Goal: Task Accomplishment & Management: Manage account settings

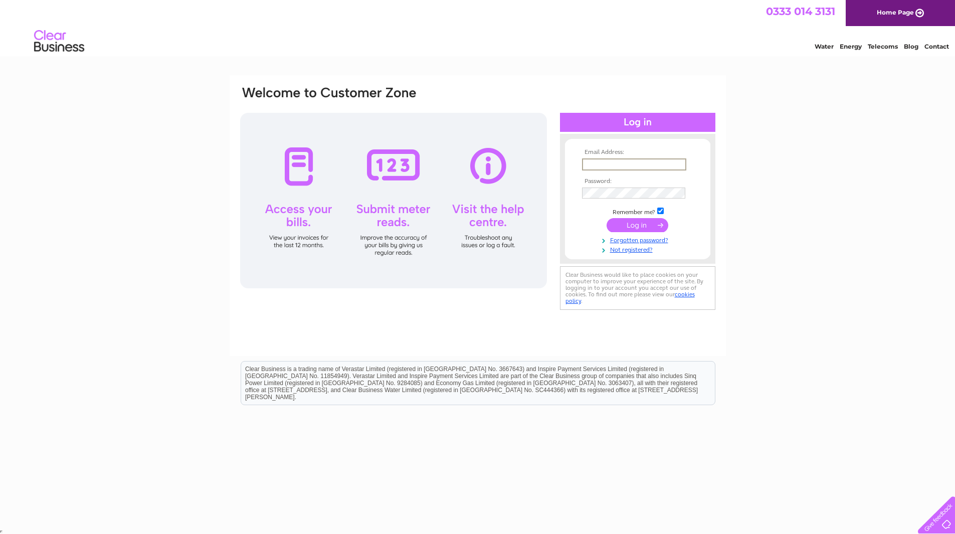
click at [609, 164] on input "text" at bounding box center [634, 164] width 104 height 12
paste input "[EMAIL_ADDRESS][DOMAIN_NAME]"
type input "[EMAIL_ADDRESS][DOMAIN_NAME]"
click at [608, 223] on input "submit" at bounding box center [637, 225] width 62 height 14
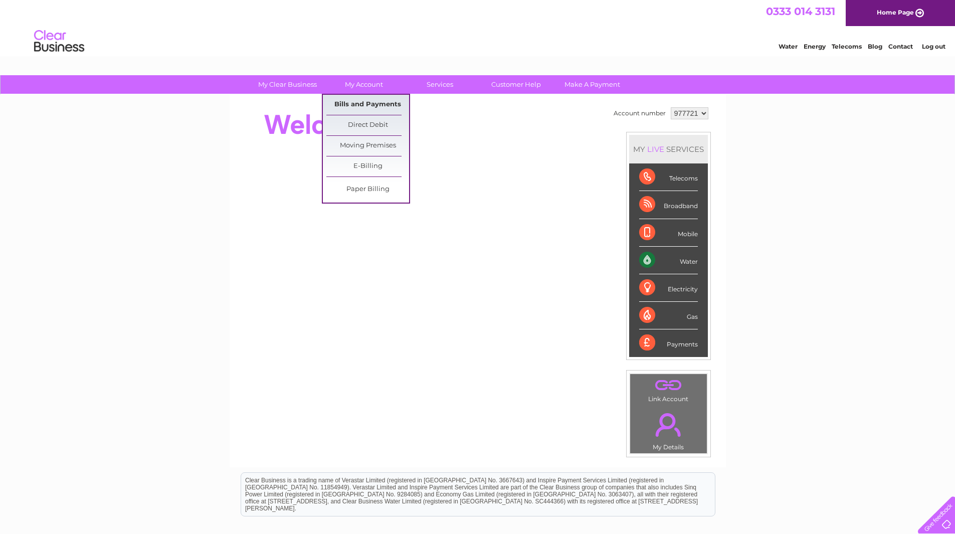
click at [356, 101] on link "Bills and Payments" at bounding box center [367, 105] width 83 height 20
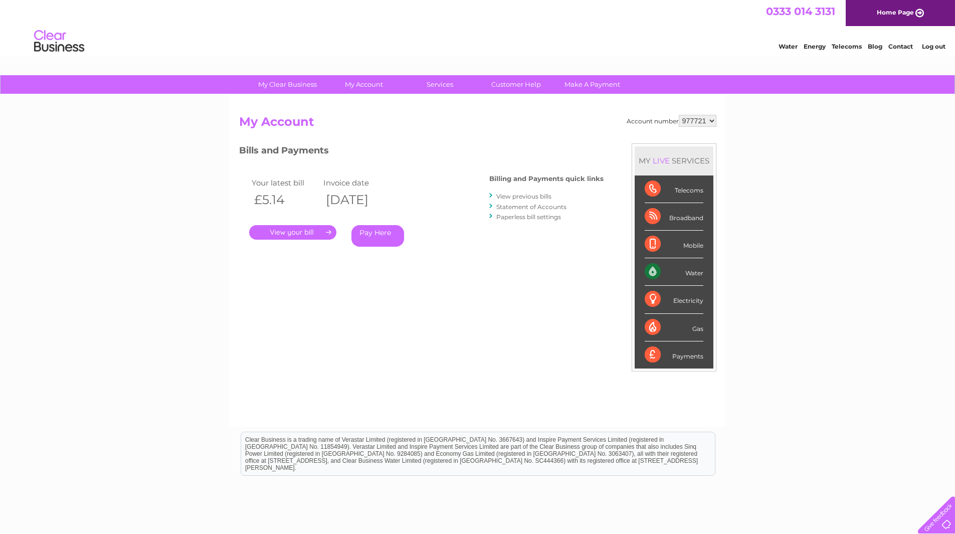
click at [524, 196] on link "View previous bills" at bounding box center [523, 196] width 55 height 8
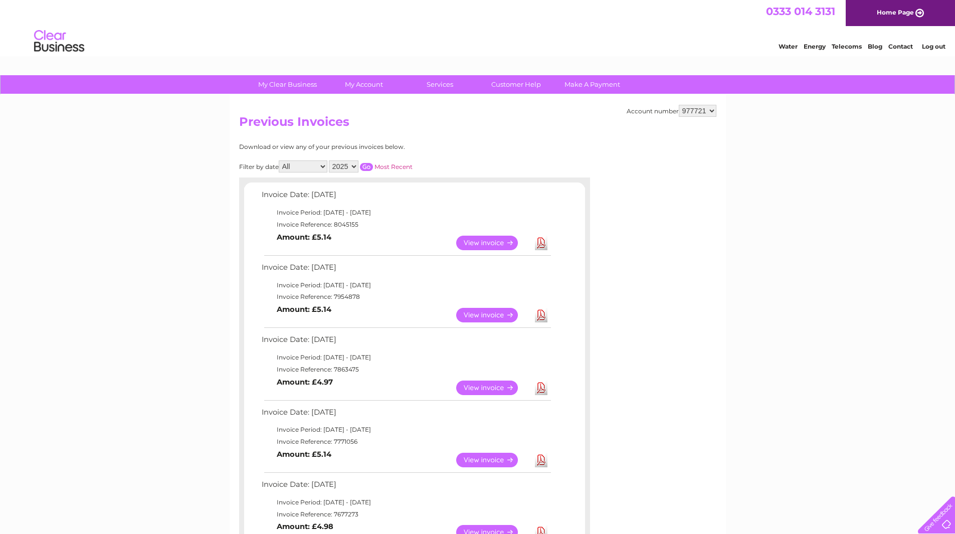
click at [541, 318] on link "Download" at bounding box center [541, 315] width 13 height 15
click at [487, 313] on link "View" at bounding box center [493, 315] width 74 height 15
click at [545, 243] on link "Download" at bounding box center [541, 243] width 13 height 15
